Goal: Transaction & Acquisition: Purchase product/service

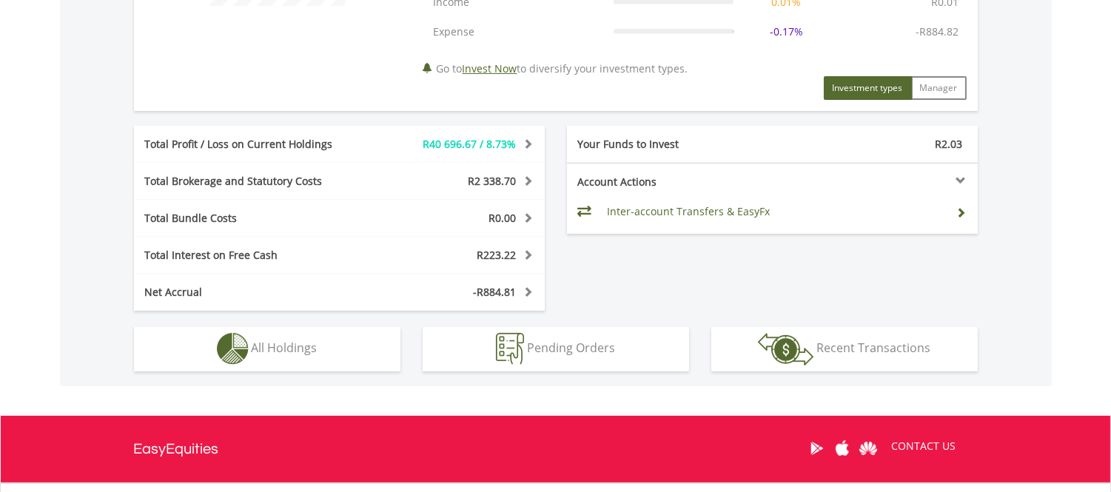
scroll to position [740, 0]
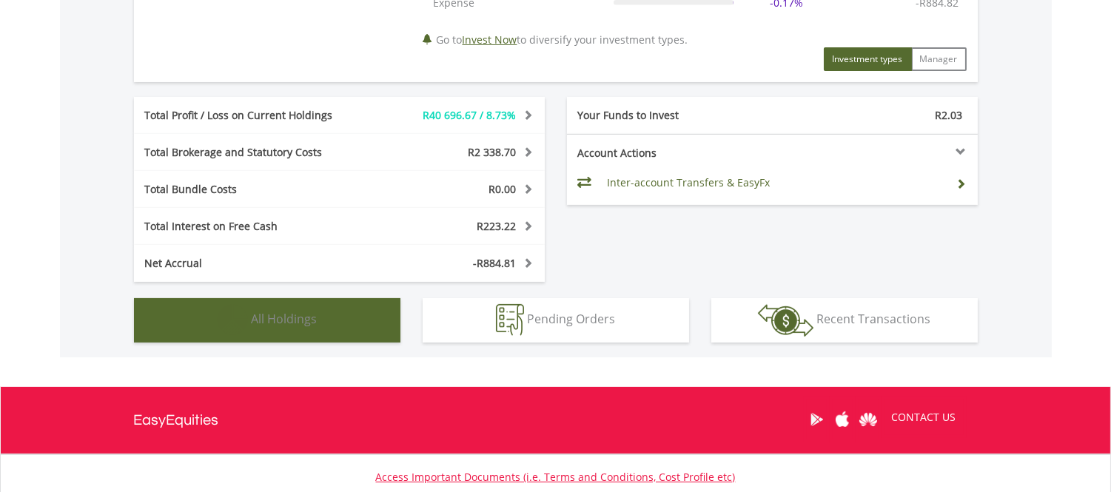
click at [272, 317] on span "All Holdings" at bounding box center [285, 319] width 66 height 16
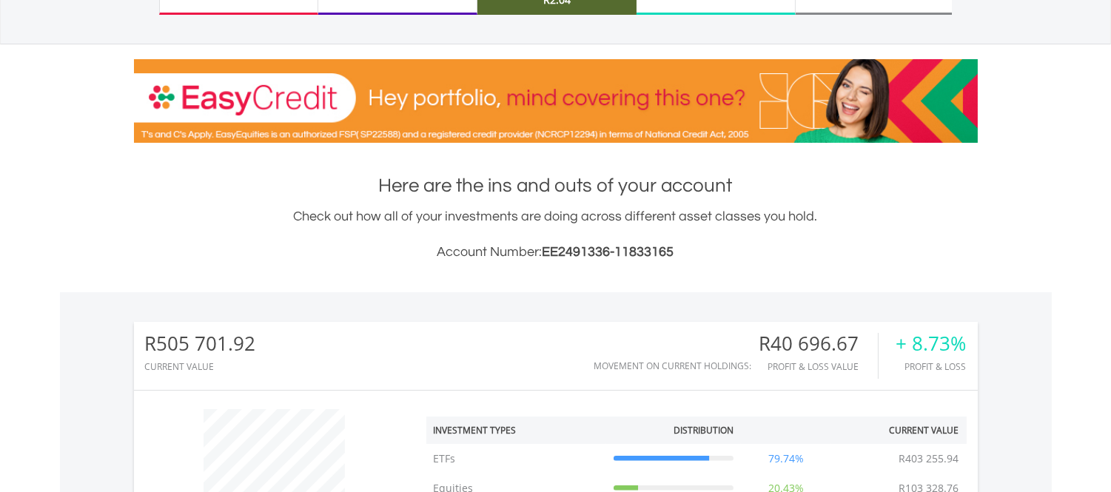
scroll to position [0, 0]
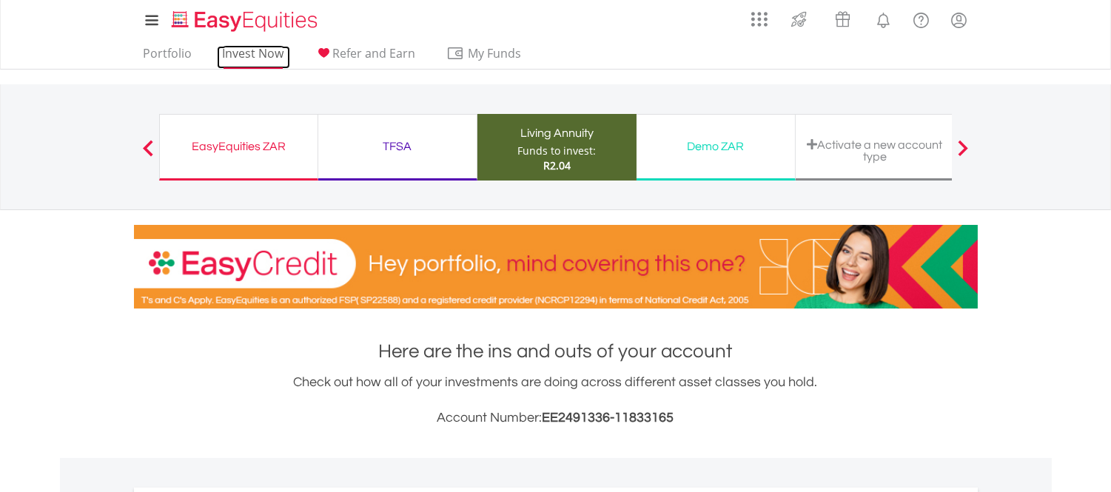
click at [268, 49] on link "Invest Now" at bounding box center [253, 57] width 73 height 23
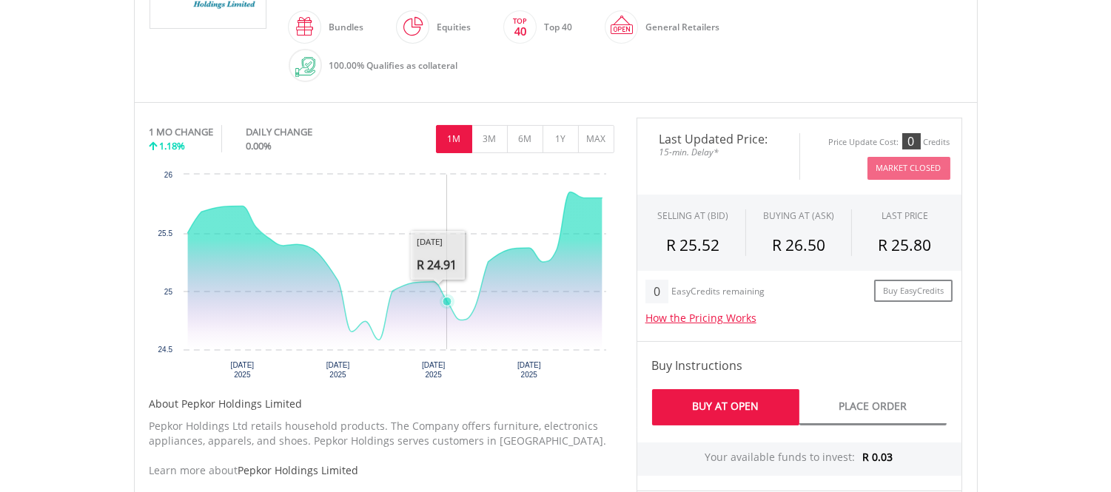
scroll to position [411, 0]
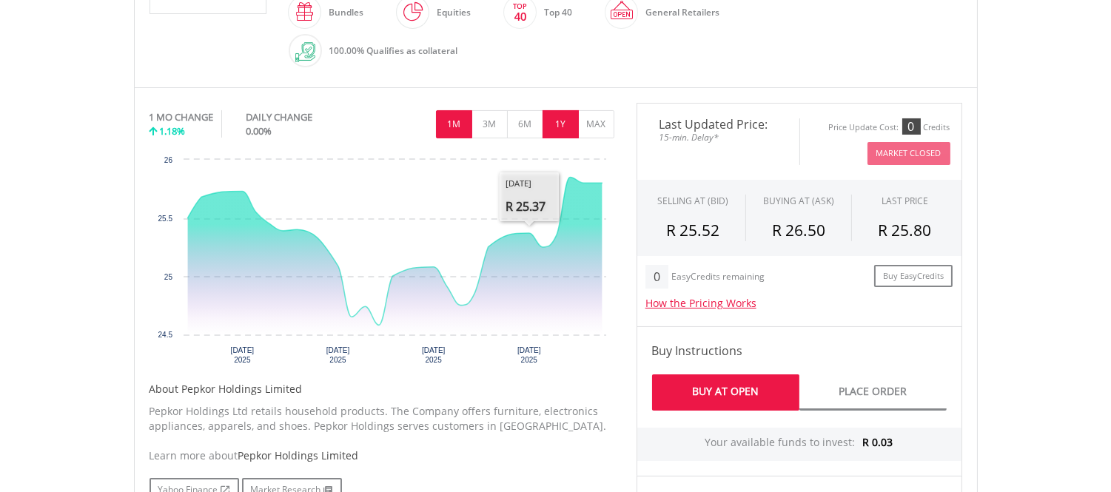
click at [555, 121] on button "1Y" at bounding box center [561, 124] width 36 height 28
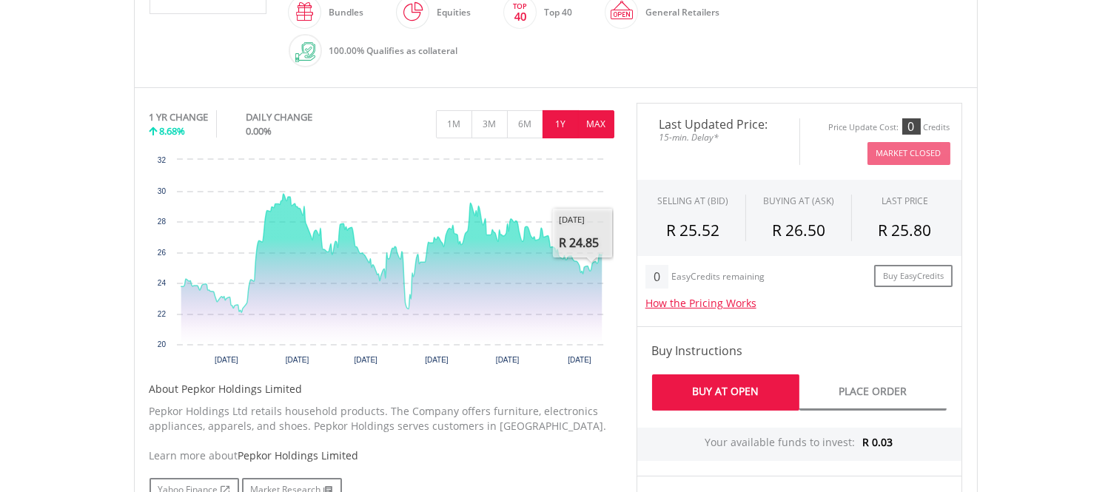
click at [594, 128] on button "MAX" at bounding box center [596, 124] width 36 height 28
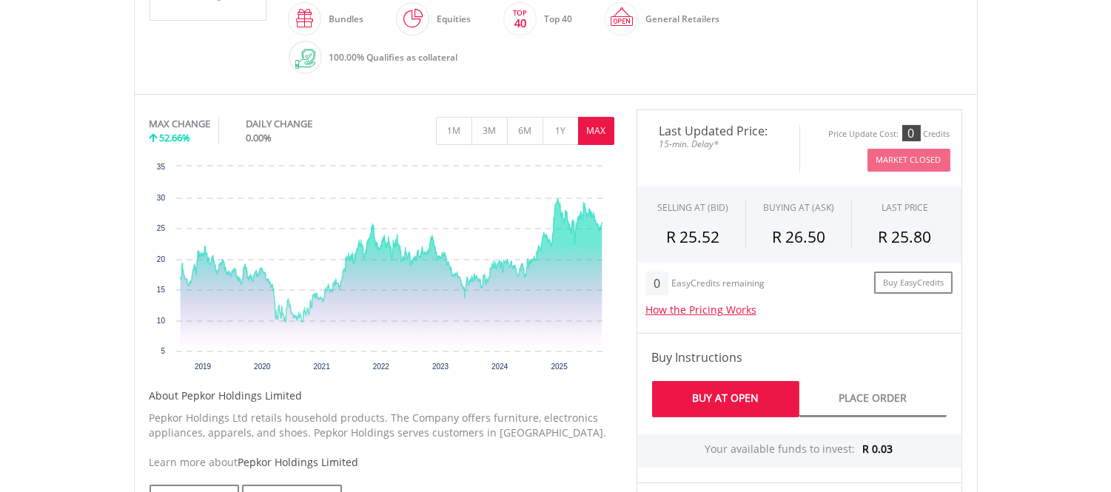
scroll to position [493, 0]
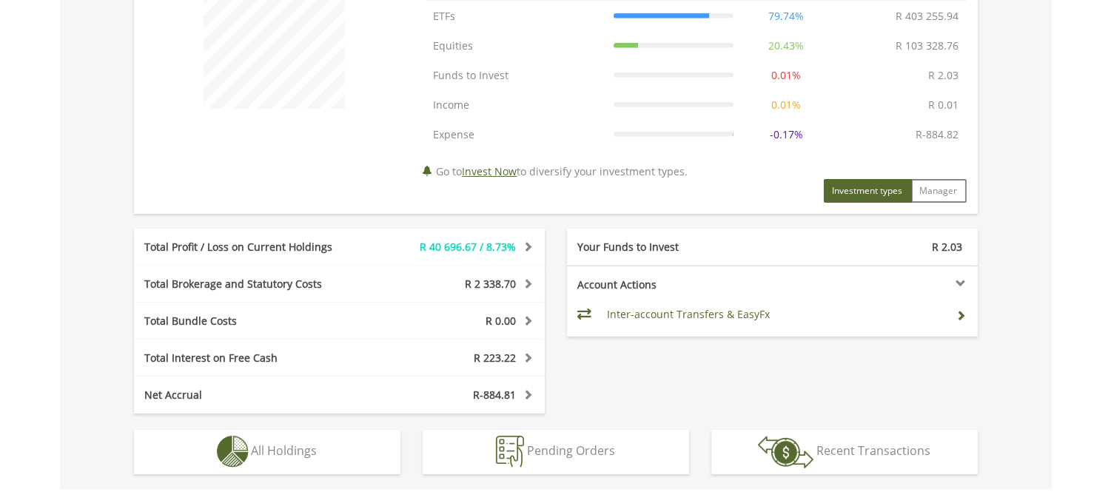
scroll to position [740, 0]
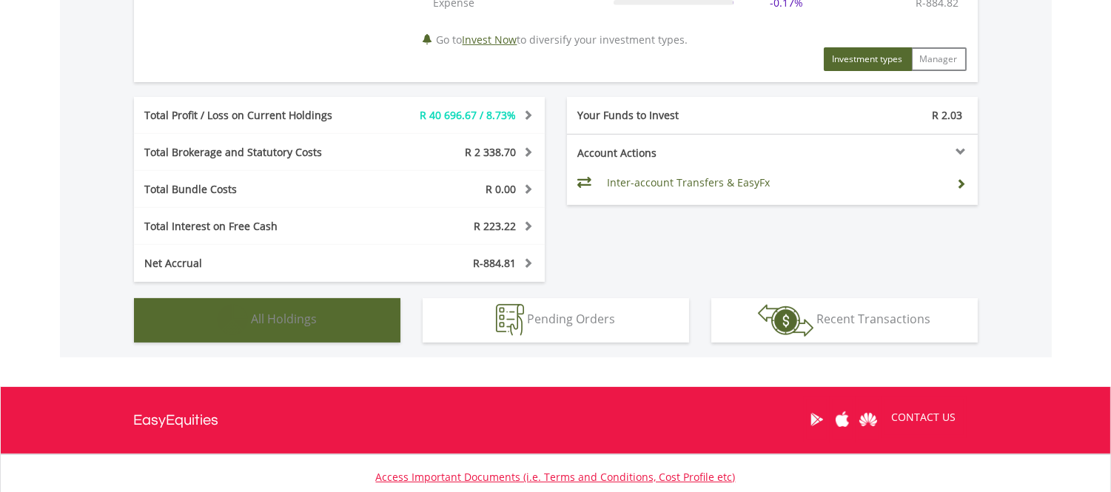
click at [246, 317] on img "button" at bounding box center [233, 320] width 32 height 32
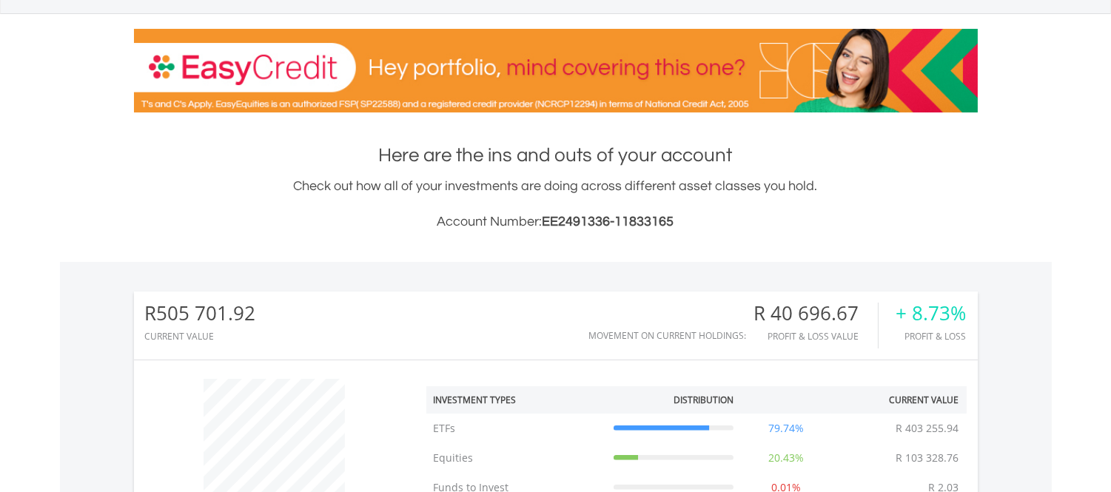
scroll to position [0, 0]
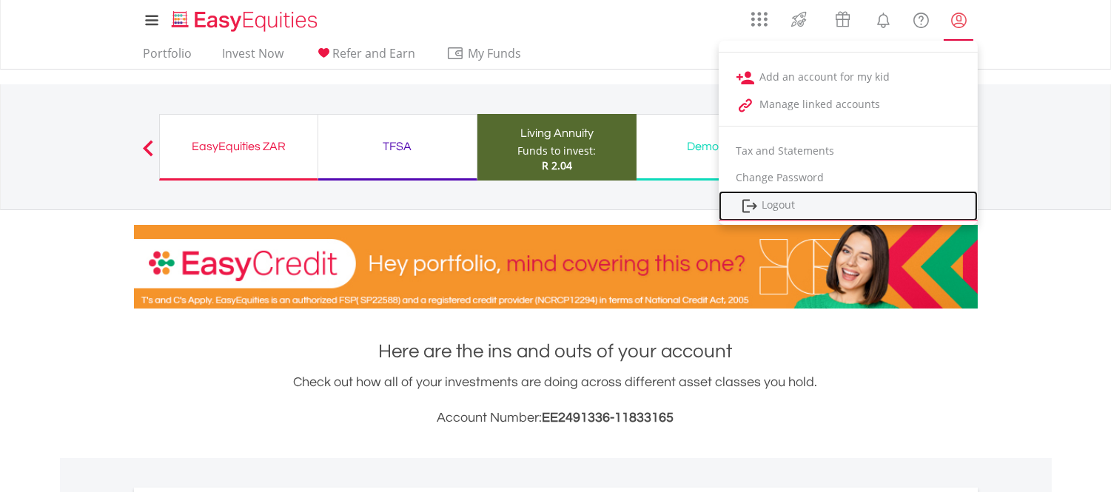
click at [764, 209] on link "Logout" at bounding box center [848, 206] width 259 height 30
